Goal: Task Accomplishment & Management: Use online tool/utility

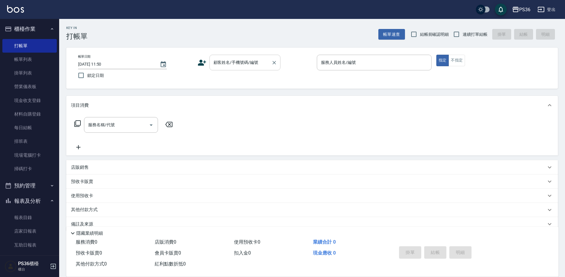
click at [254, 61] on div "顧客姓名/手機號碼/編號 顧客姓名/手機號碼/編號" at bounding box center [244, 63] width 71 height 16
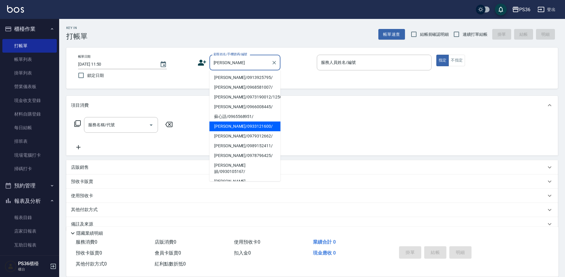
click at [252, 126] on li "[PERSON_NAME]/0933121600/" at bounding box center [244, 126] width 71 height 10
type input "[PERSON_NAME]/0933121600/"
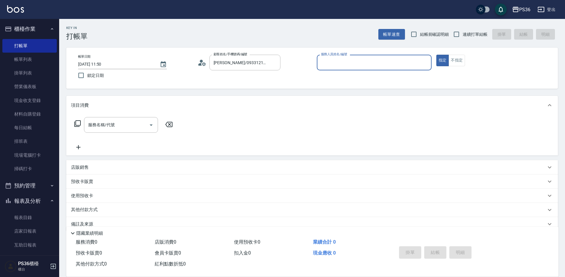
type input "Ruby-4"
click at [121, 127] on input "服務名稱/代號" at bounding box center [117, 125] width 60 height 10
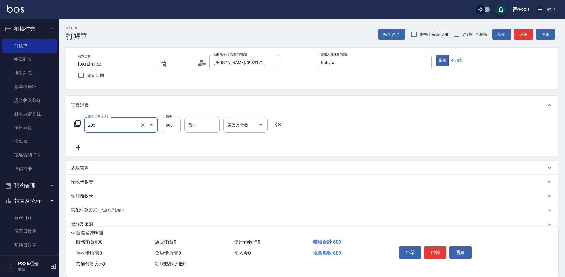
type input "A級洗剪(205)"
click at [440, 256] on button "結帳" at bounding box center [435, 252] width 22 height 12
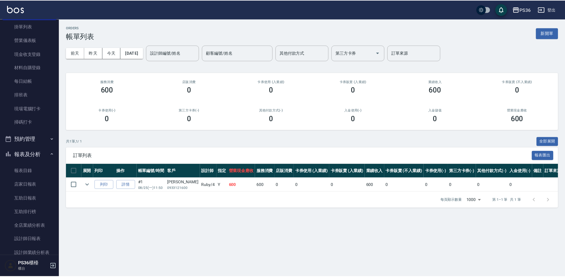
scroll to position [89, 0]
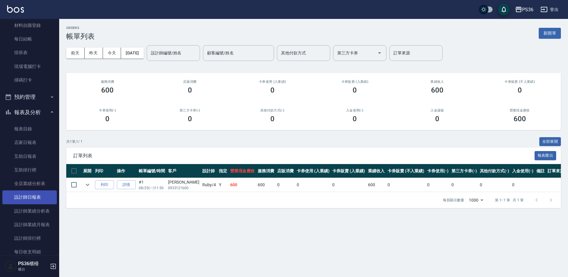
click at [31, 199] on link "設計師日報表" at bounding box center [29, 197] width 54 height 14
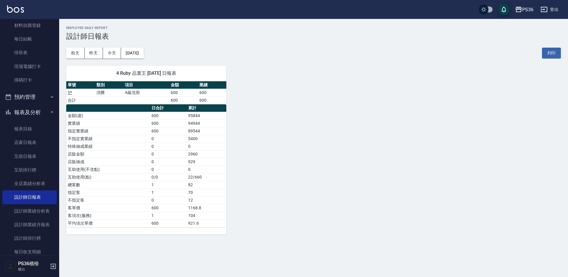
click at [409, 192] on div "4 Ruby 品寰王 [DATE] 日報表 單號 類別 項目 金額 業績 1 * 消費 A級洗剪 600 600 合計 600 600 日合計 累計 金額(虛…" at bounding box center [309, 147] width 501 height 176
click at [96, 50] on button "昨天" at bounding box center [94, 53] width 18 height 11
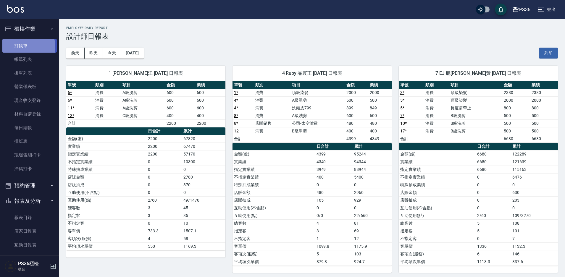
click at [22, 47] on link "打帳單" at bounding box center [29, 46] width 54 height 14
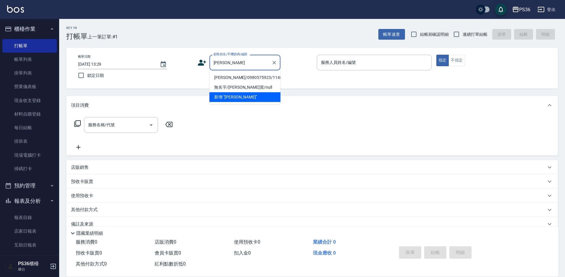
click at [228, 80] on li "[PERSON_NAME]/0980575923/11487" at bounding box center [244, 78] width 71 height 10
type input "[PERSON_NAME]/0980575923/11487"
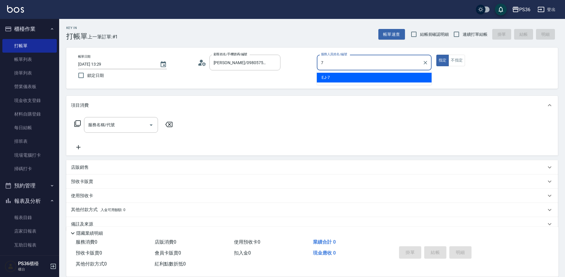
type input "7"
type button "true"
type input "EJ-7"
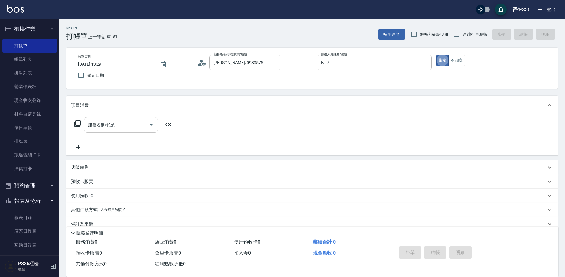
click at [91, 124] on div "服務名稱/代號 服務名稱/代號" at bounding box center [121, 125] width 74 height 16
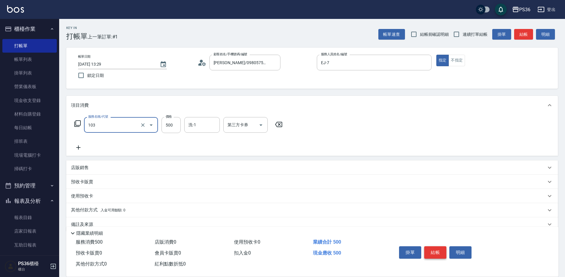
type input "B級洗剪(103)"
click at [436, 255] on button "結帳" at bounding box center [435, 252] width 22 height 12
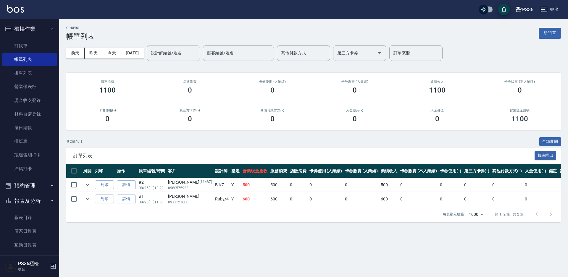
click at [174, 54] on input "設計師編號/姓名" at bounding box center [173, 53] width 48 height 10
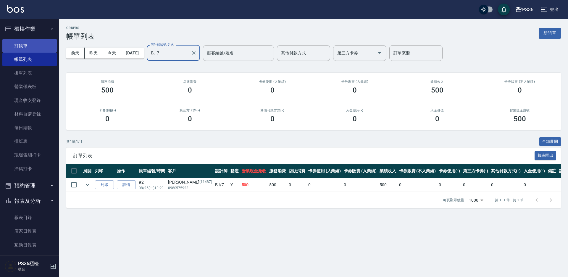
type input "EJ-7"
click at [25, 50] on link "打帳單" at bounding box center [29, 46] width 54 height 14
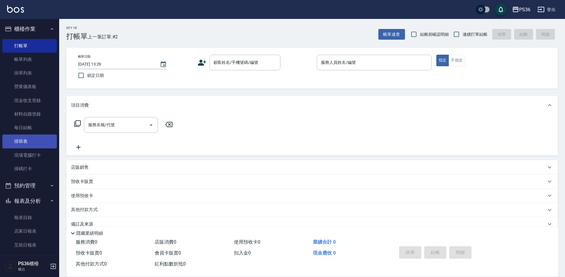
drag, startPoint x: 30, startPoint y: 69, endPoint x: 46, endPoint y: 142, distance: 74.8
click at [15, 58] on link "帳單列表" at bounding box center [29, 60] width 54 height 14
click at [46, 142] on link "排班表" at bounding box center [29, 141] width 54 height 14
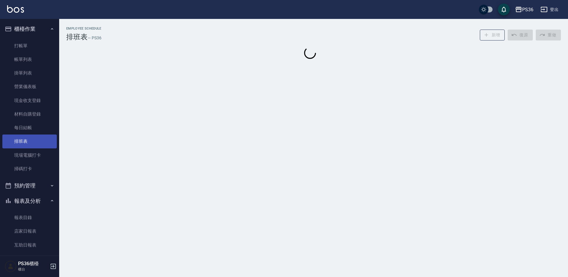
click at [46, 142] on link "排班表" at bounding box center [29, 141] width 54 height 14
